Goal: Transaction & Acquisition: Purchase product/service

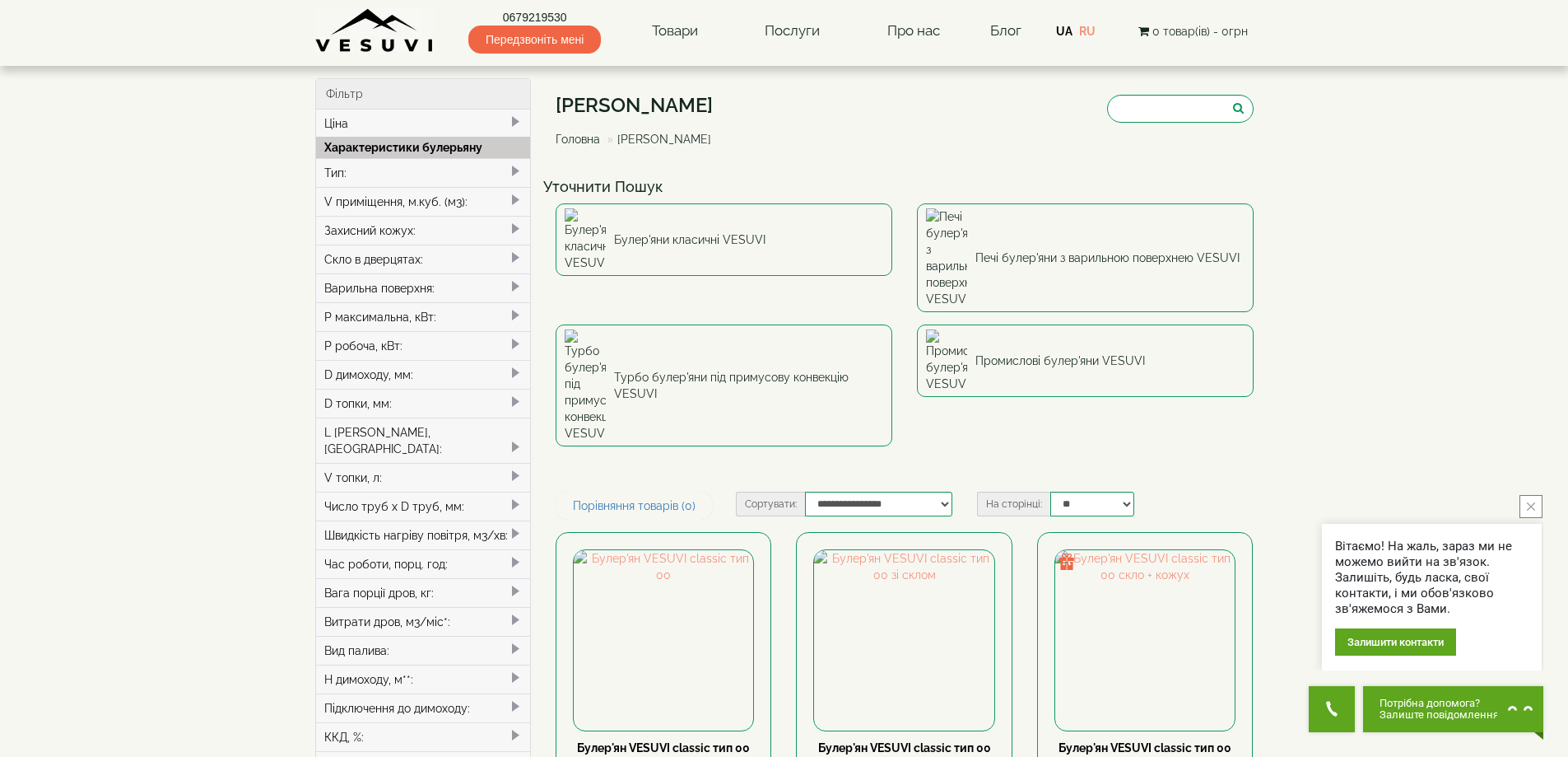
click at [1138, 163] on div "Булер'яни VESUVI Головна Булер'яни VESUVI" at bounding box center [905, 124] width 698 height 93
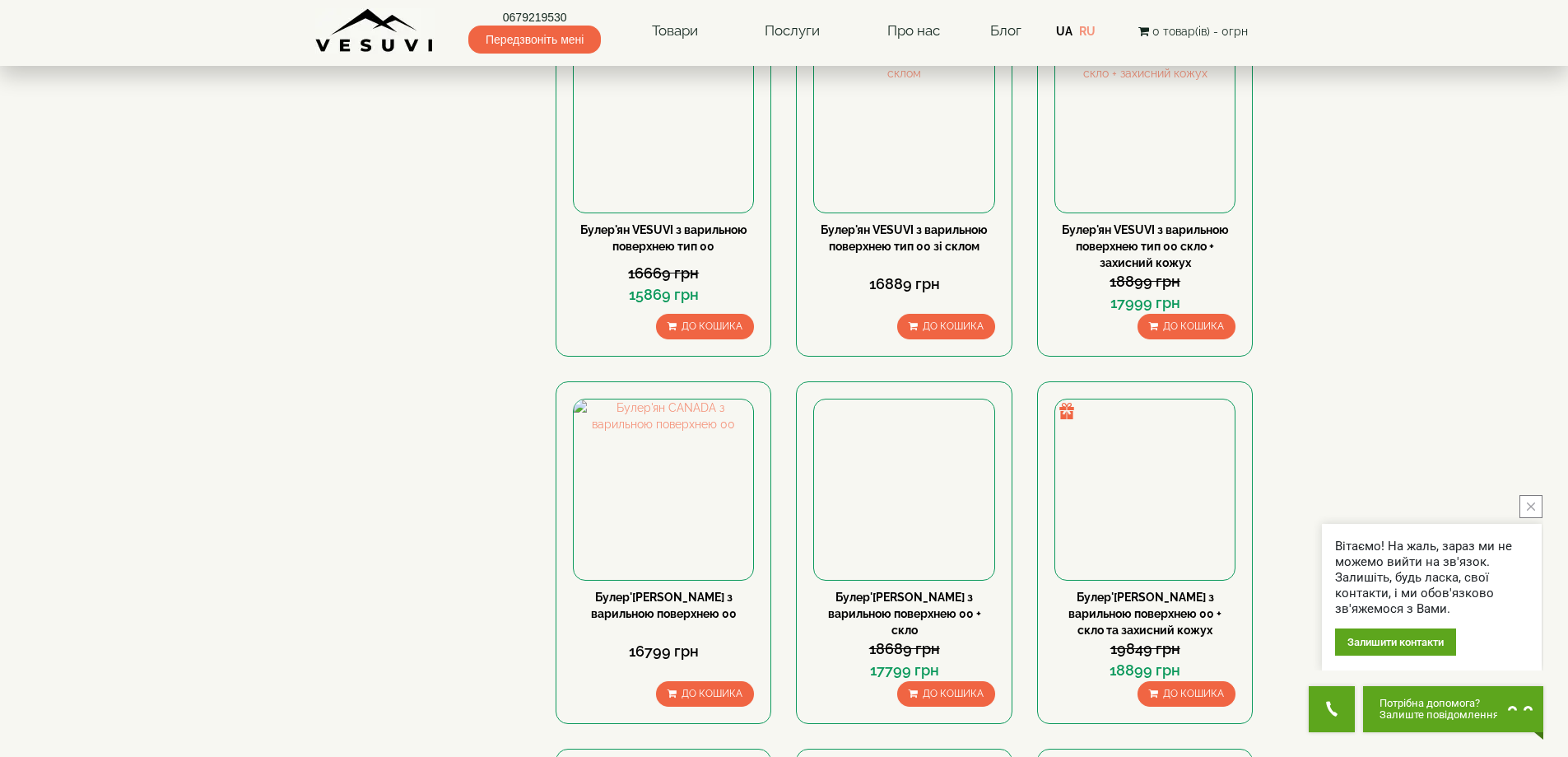
scroll to position [1647, 0]
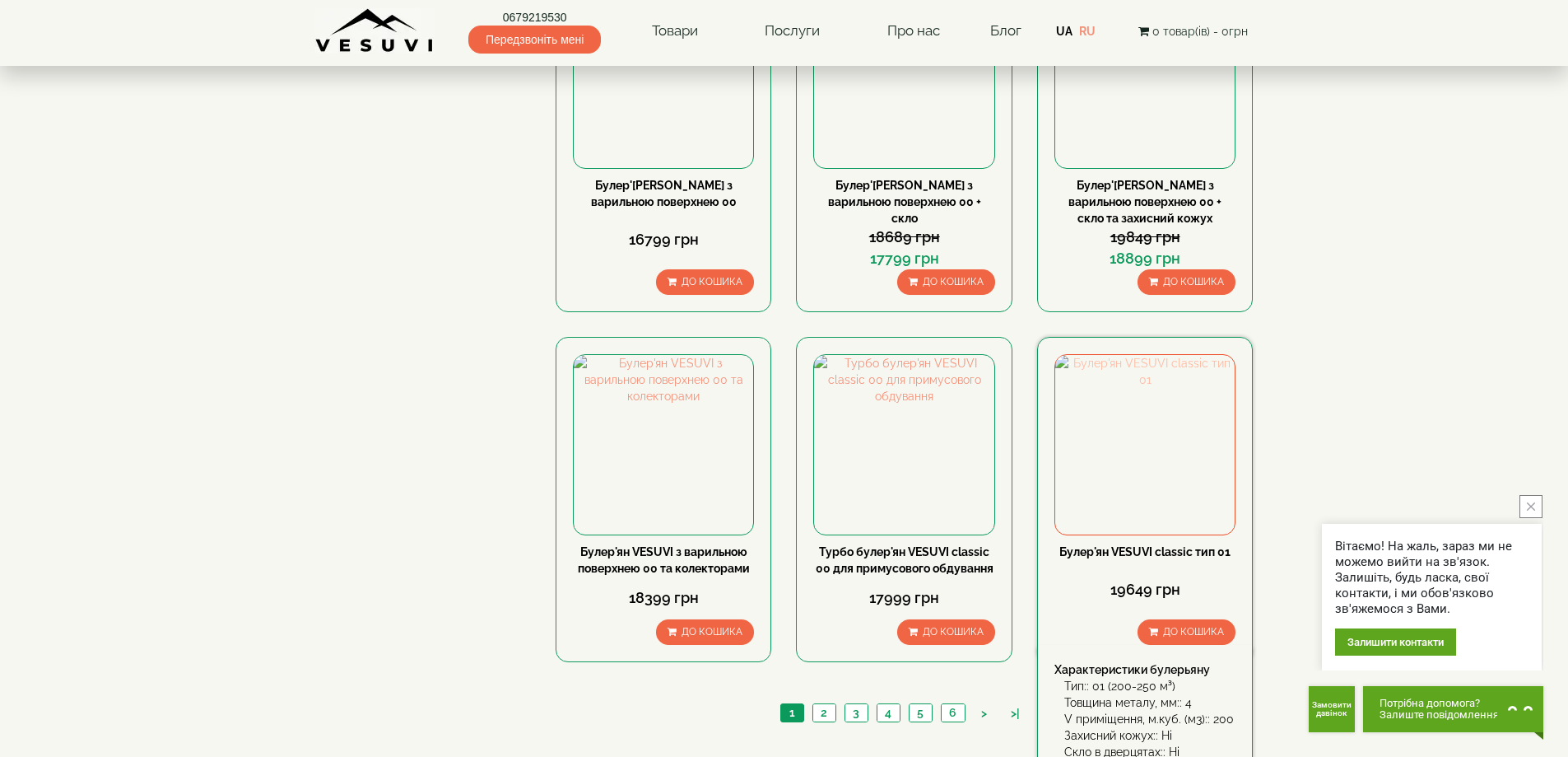
click at [1172, 354] on img at bounding box center [1145, 444] width 179 height 179
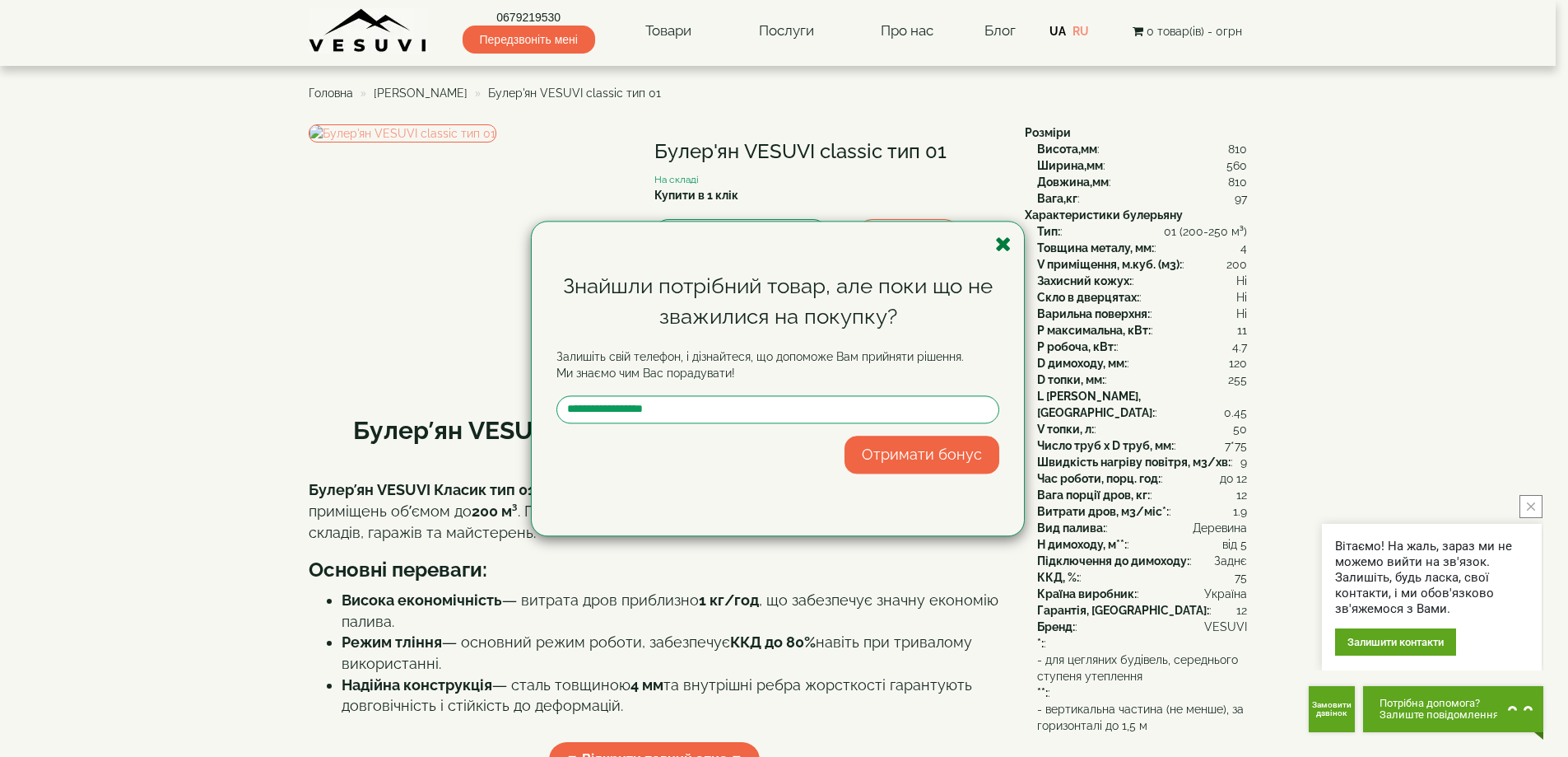
click at [1006, 247] on icon "button" at bounding box center [1003, 244] width 17 height 21
